Goal: Transaction & Acquisition: Download file/media

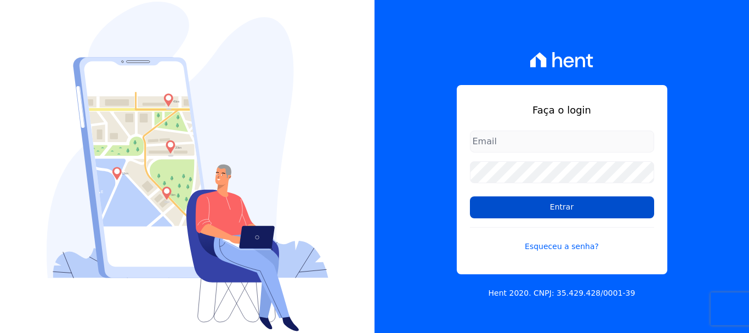
type input "erica@petraeng.com.br"
click at [559, 208] on input "Entrar" at bounding box center [562, 207] width 184 height 22
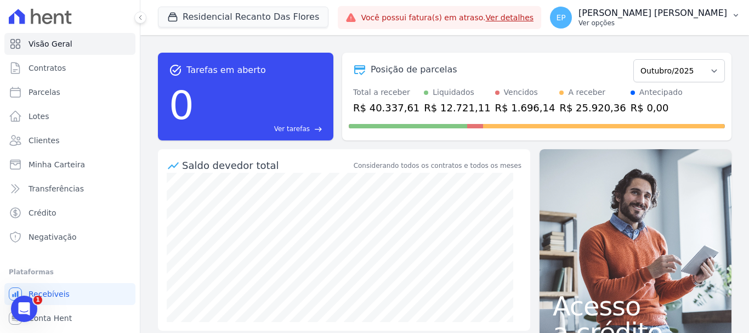
click at [698, 27] on div "EP [PERSON_NAME] [PERSON_NAME] Ver opções" at bounding box center [638, 18] width 177 height 22
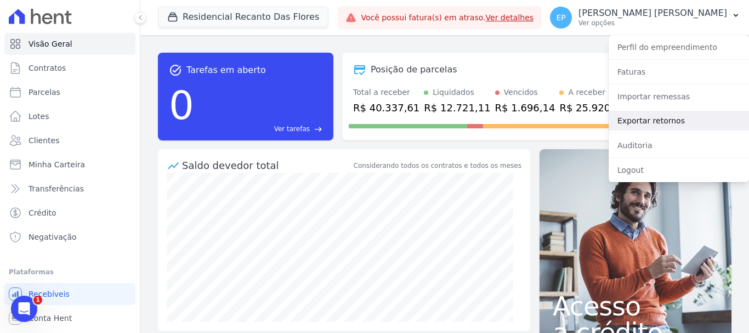
click at [631, 123] on link "Exportar retornos" at bounding box center [679, 121] width 140 height 20
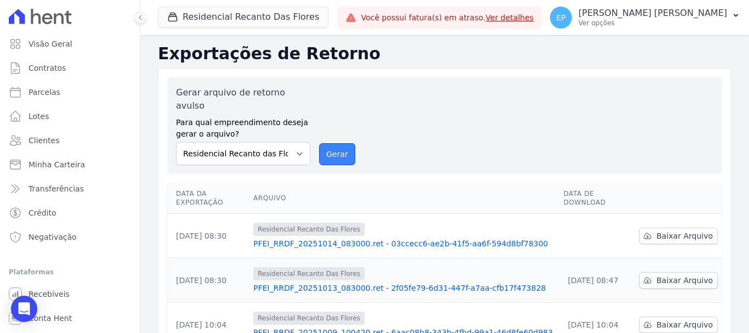
click at [331, 143] on button "Gerar" at bounding box center [337, 154] width 36 height 22
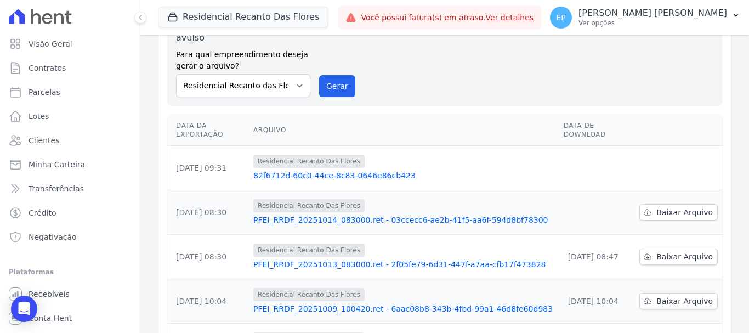
scroll to position [110, 0]
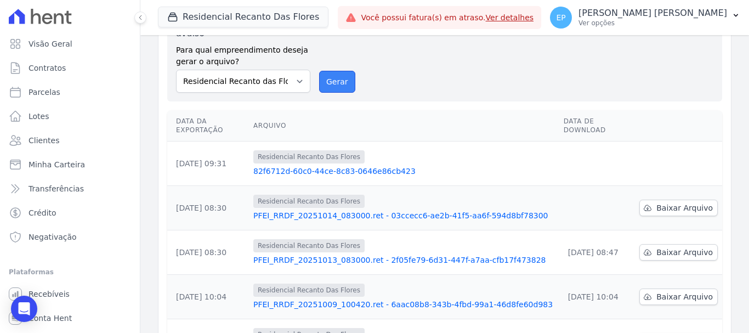
click at [338, 72] on button "Gerar" at bounding box center [337, 82] width 36 height 22
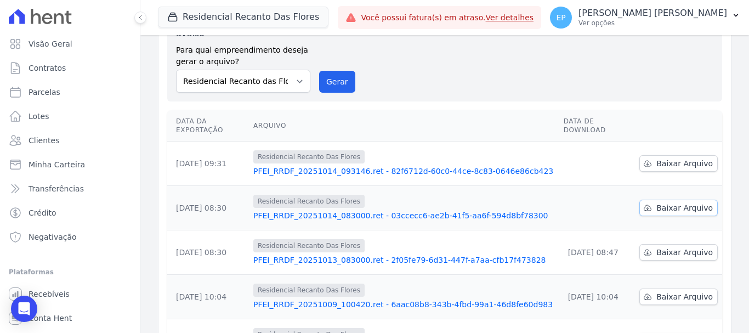
click at [673, 202] on span "Baixar Arquivo" at bounding box center [685, 207] width 56 height 11
click at [665, 158] on span "Baixar Arquivo" at bounding box center [685, 163] width 56 height 11
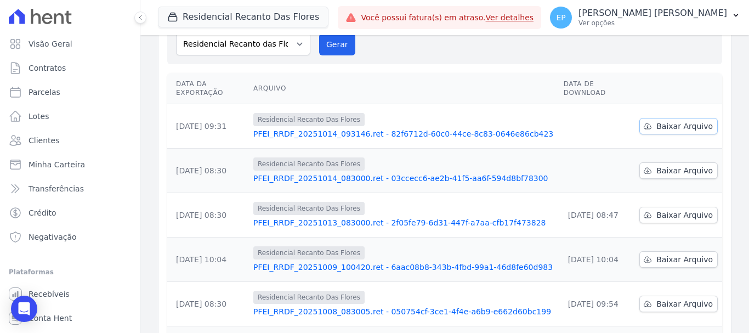
scroll to position [72, 0]
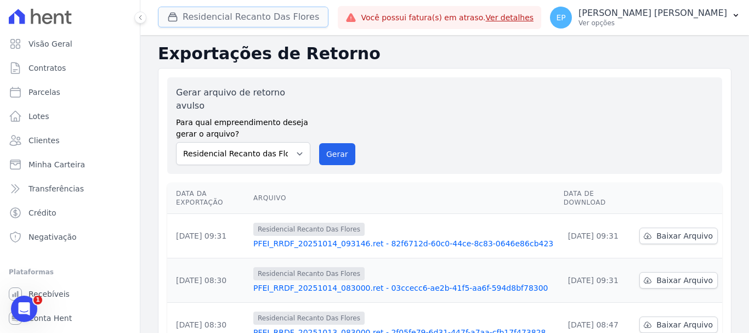
click at [189, 16] on button "Residencial Recanto Das Flores" at bounding box center [243, 17] width 171 height 21
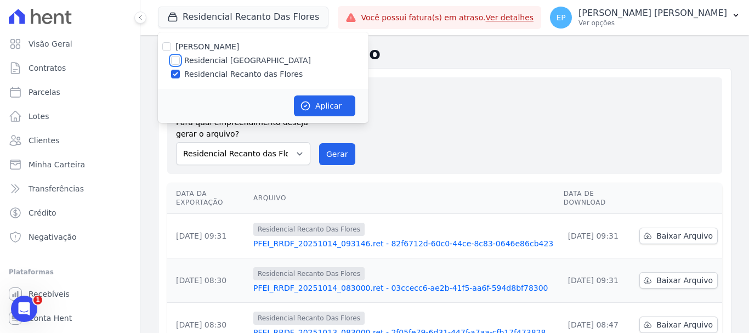
drag, startPoint x: 174, startPoint y: 63, endPoint x: 174, endPoint y: 74, distance: 11.5
click at [174, 64] on input "Residencial [GEOGRAPHIC_DATA]" at bounding box center [175, 60] width 9 height 9
checkbox input "true"
click at [174, 74] on input "Residencial Recanto das Flores" at bounding box center [175, 74] width 9 height 9
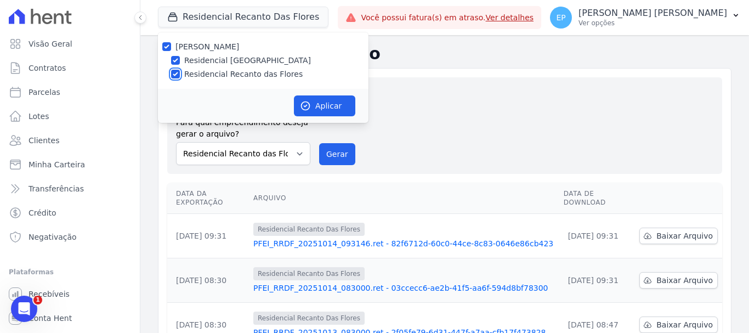
checkbox input "false"
click at [332, 106] on button "Aplicar" at bounding box center [324, 105] width 61 height 21
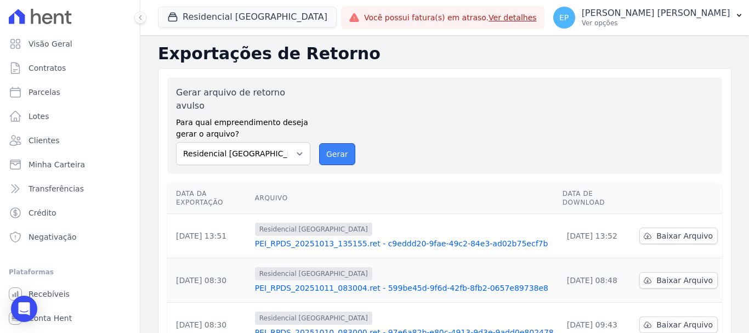
click at [325, 143] on button "Gerar" at bounding box center [337, 154] width 36 height 22
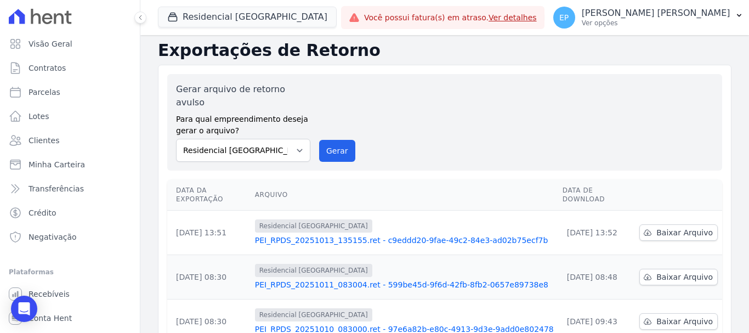
scroll to position [110, 0]
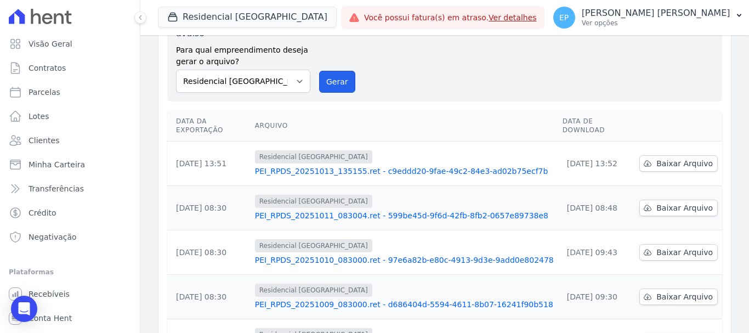
click at [332, 71] on button "Gerar" at bounding box center [337, 82] width 36 height 22
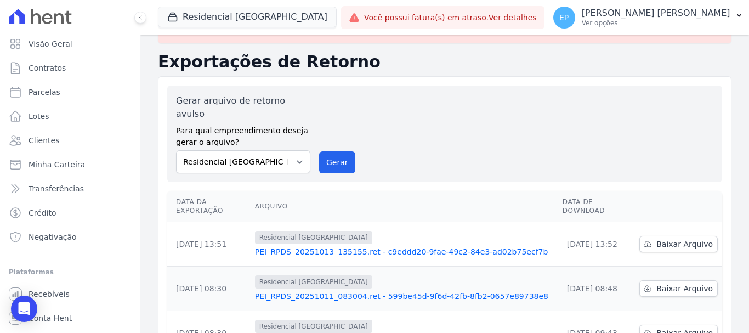
scroll to position [55, 0]
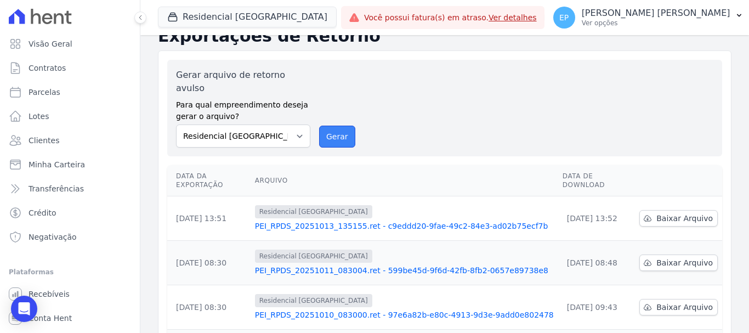
click at [329, 128] on button "Gerar" at bounding box center [337, 137] width 36 height 22
